Goal: Information Seeking & Learning: Learn about a topic

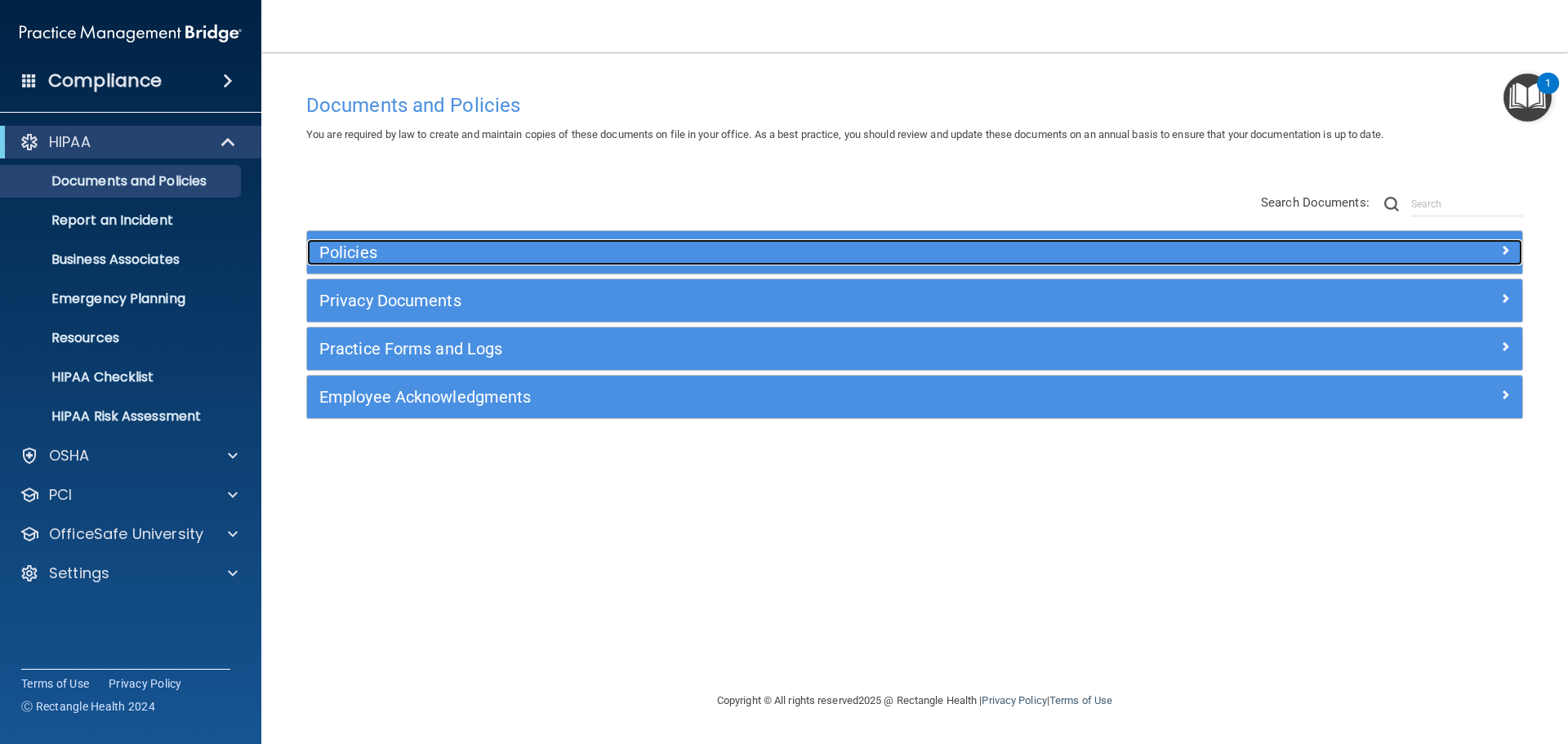
click at [1507, 249] on span at bounding box center [1504, 250] width 10 height 20
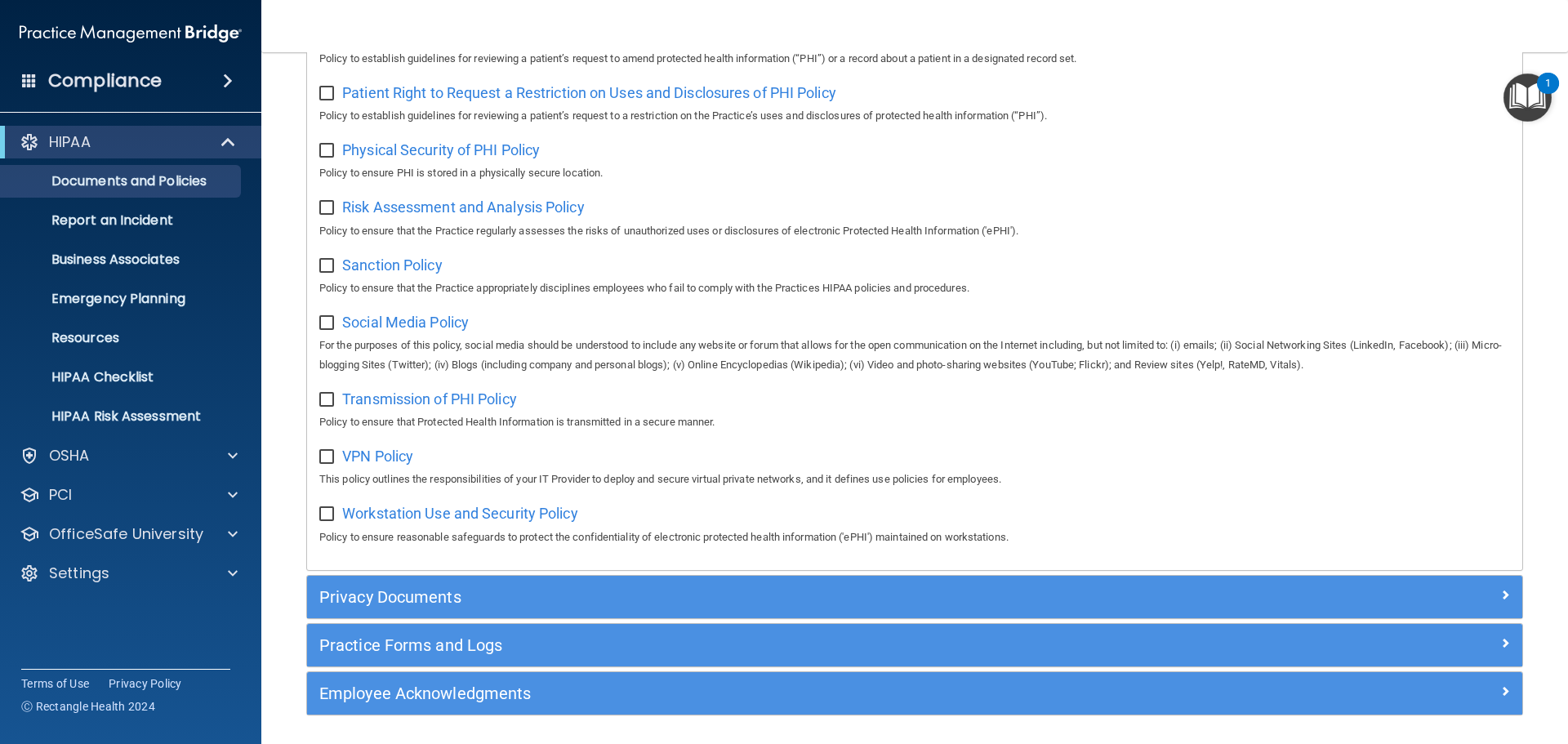
scroll to position [846, 0]
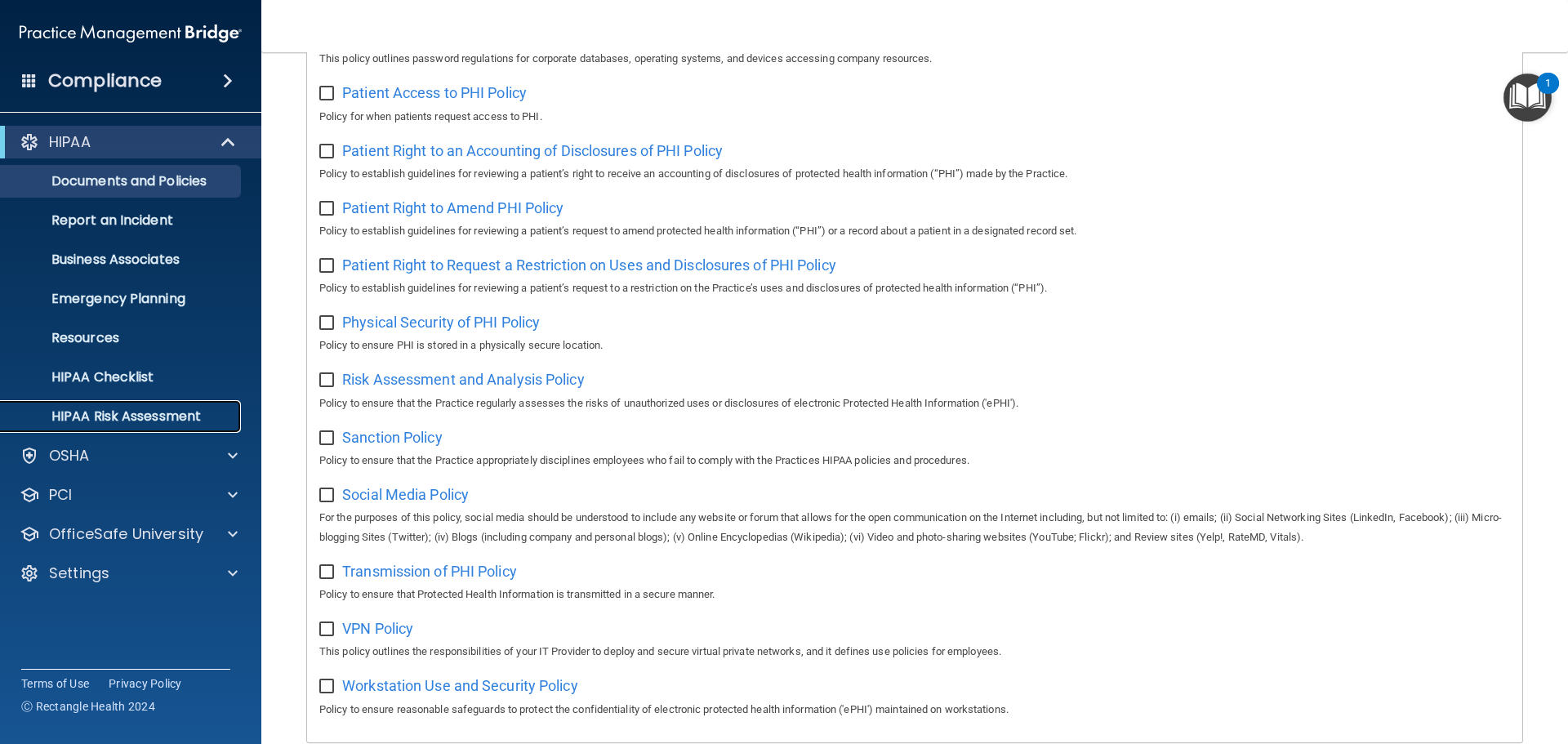
click at [188, 405] on link "HIPAA Risk Assessment" at bounding box center [112, 416] width 257 height 33
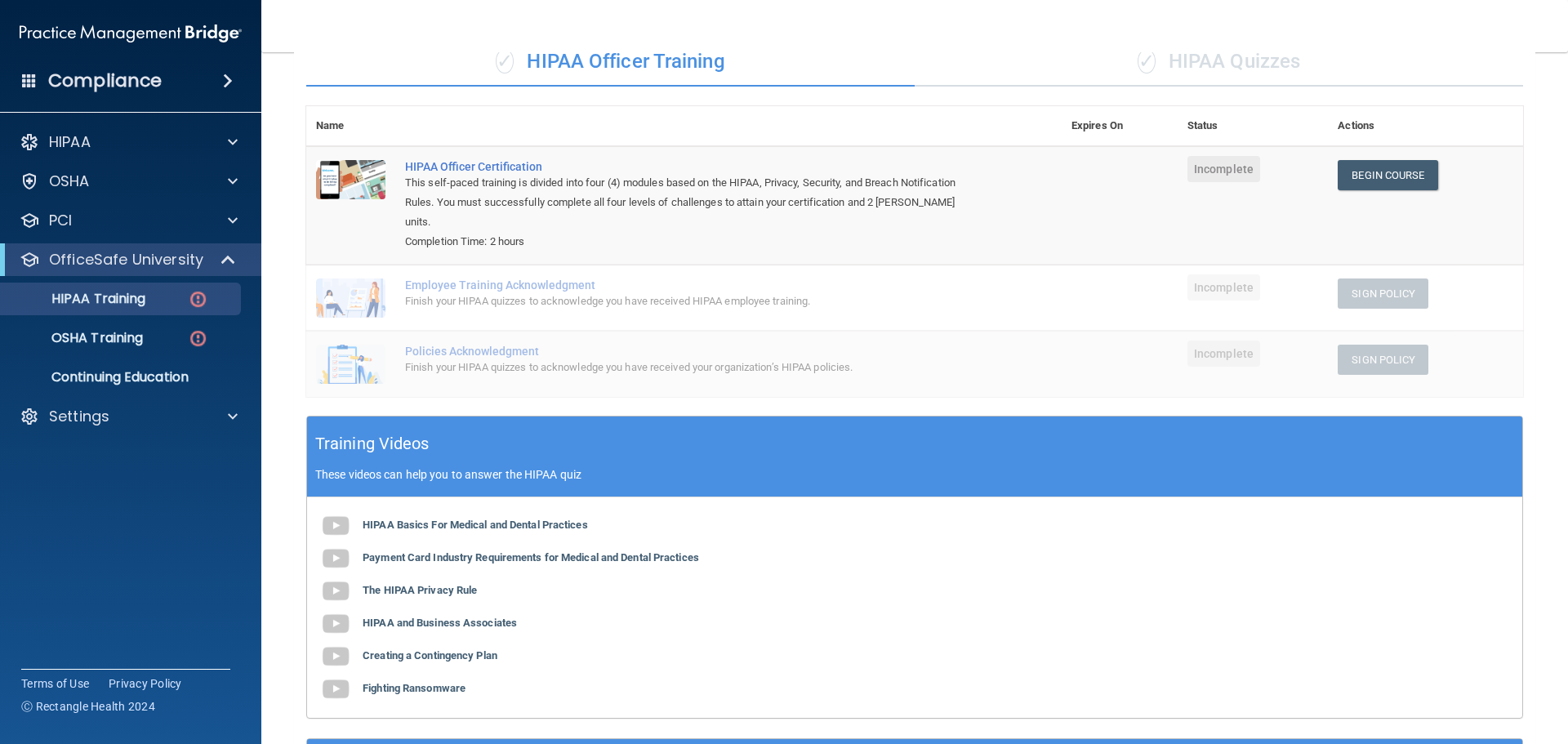
scroll to position [138, 0]
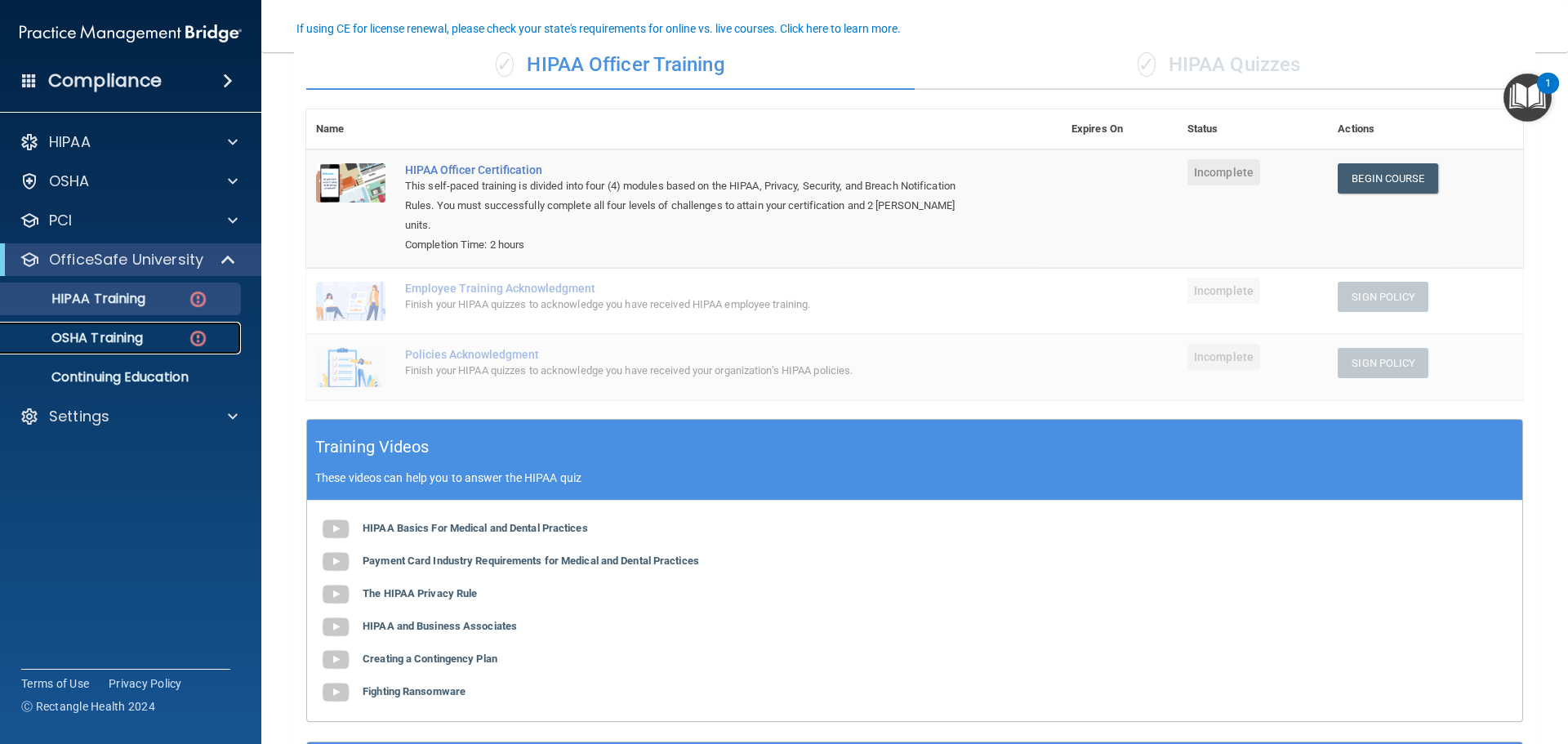
click at [105, 335] on p "OSHA Training" at bounding box center [77, 338] width 132 height 16
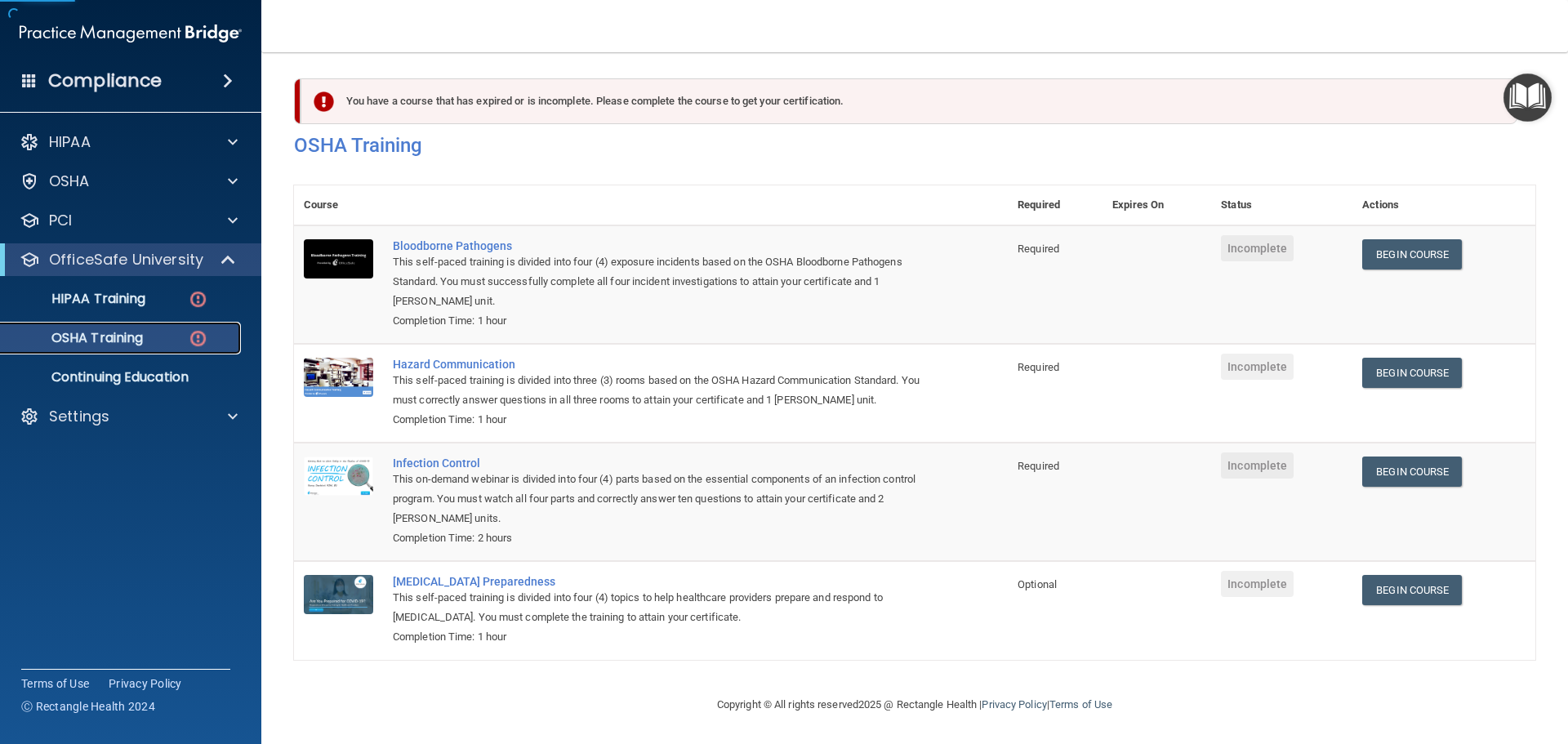
scroll to position [27, 0]
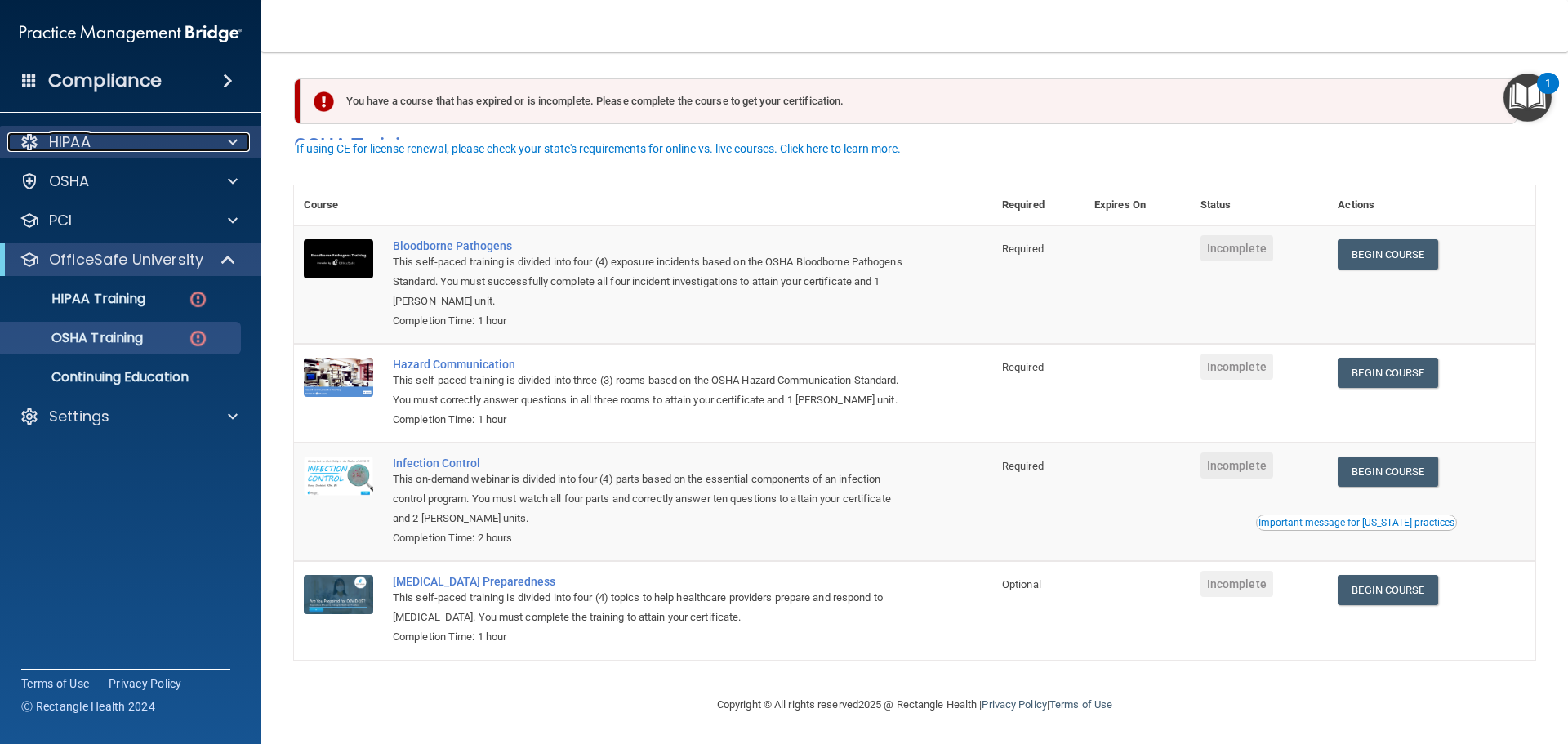
click at [212, 141] on div at bounding box center [230, 142] width 41 height 20
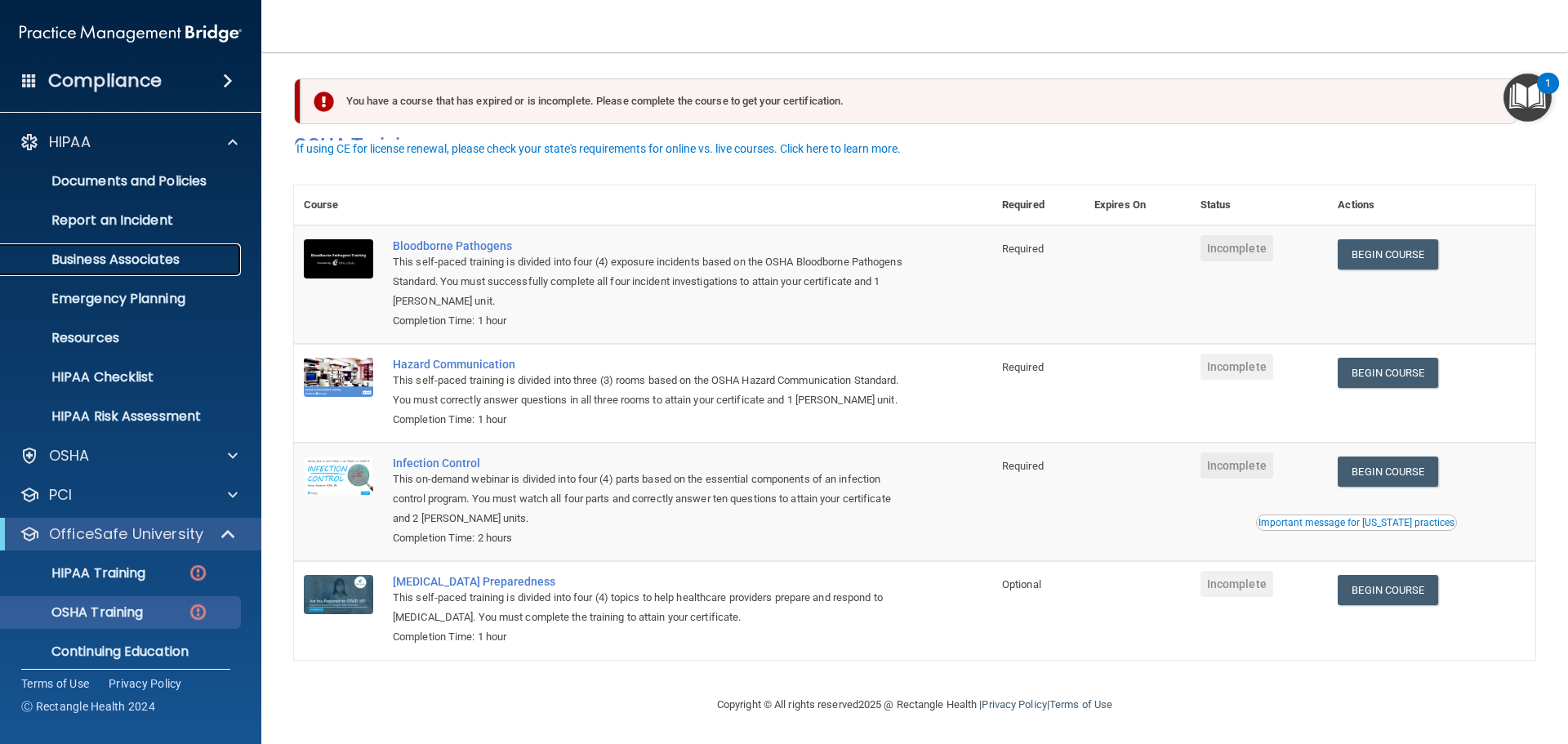
click at [124, 259] on p "Business Associates" at bounding box center [122, 260] width 223 height 16
